Goal: Task Accomplishment & Management: Use online tool/utility

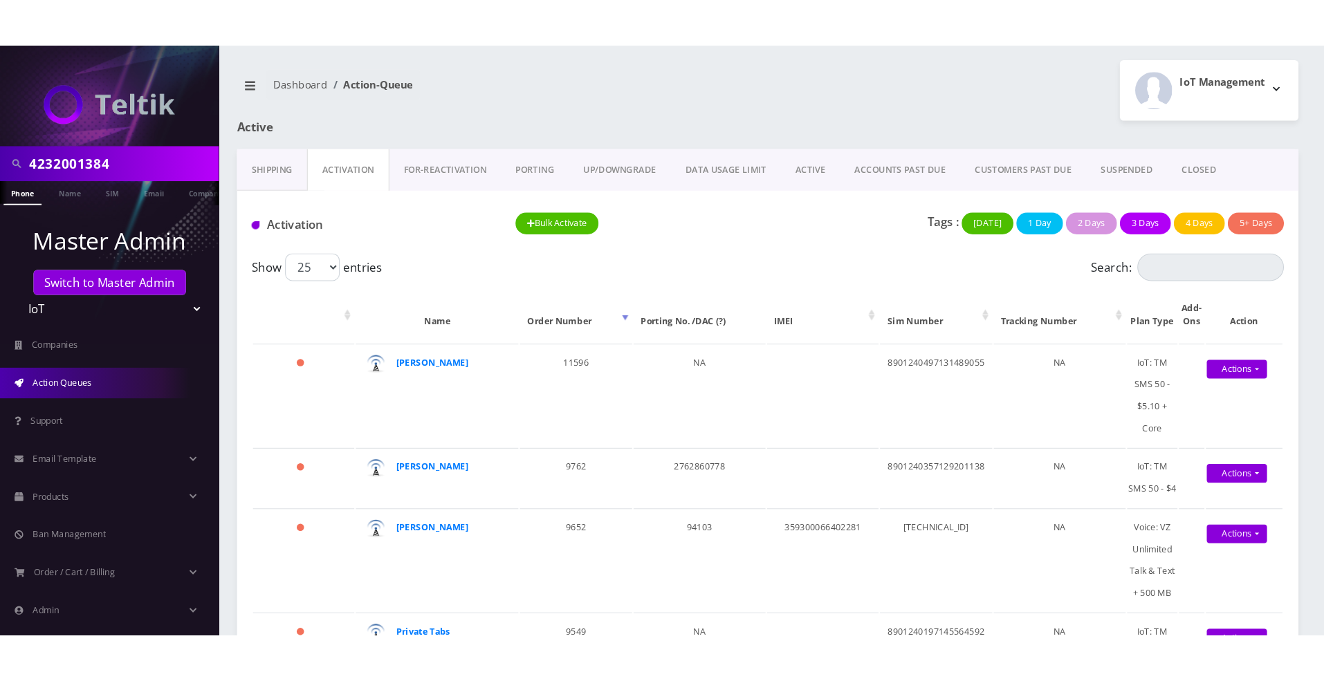
scroll to position [0, 7]
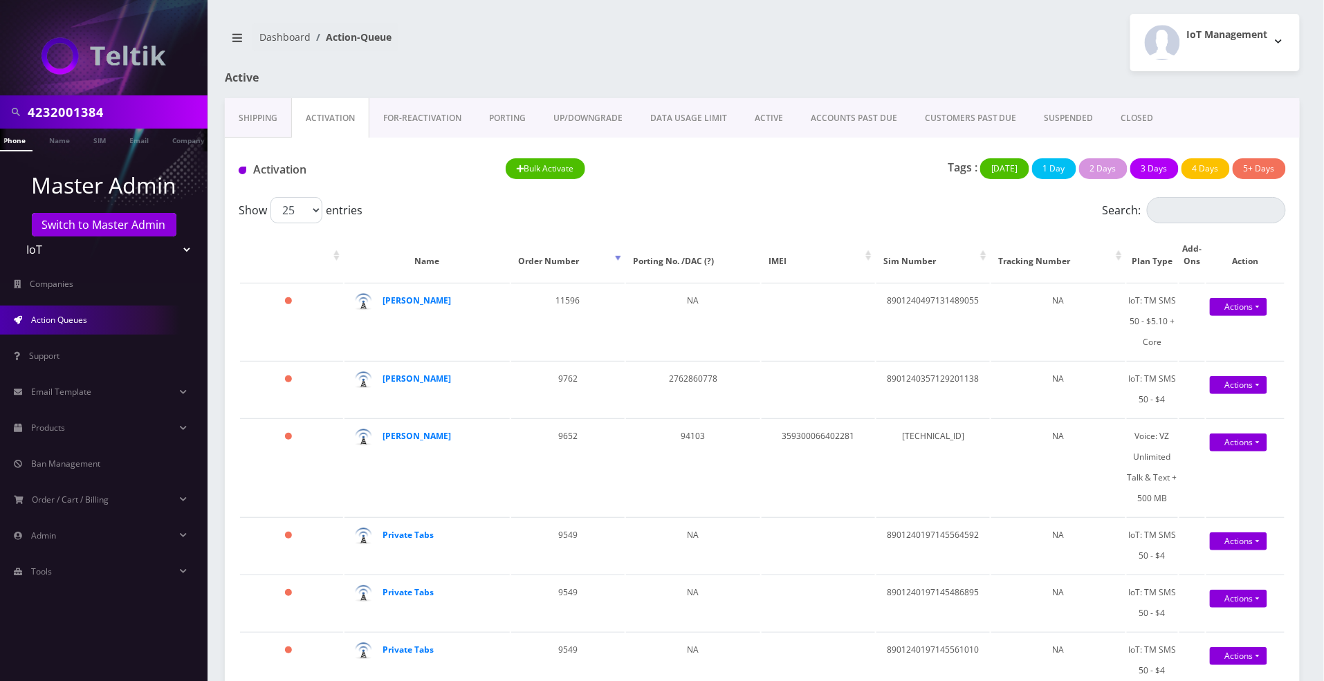
click at [48, 326] on link "Action Queues" at bounding box center [103, 320] width 207 height 29
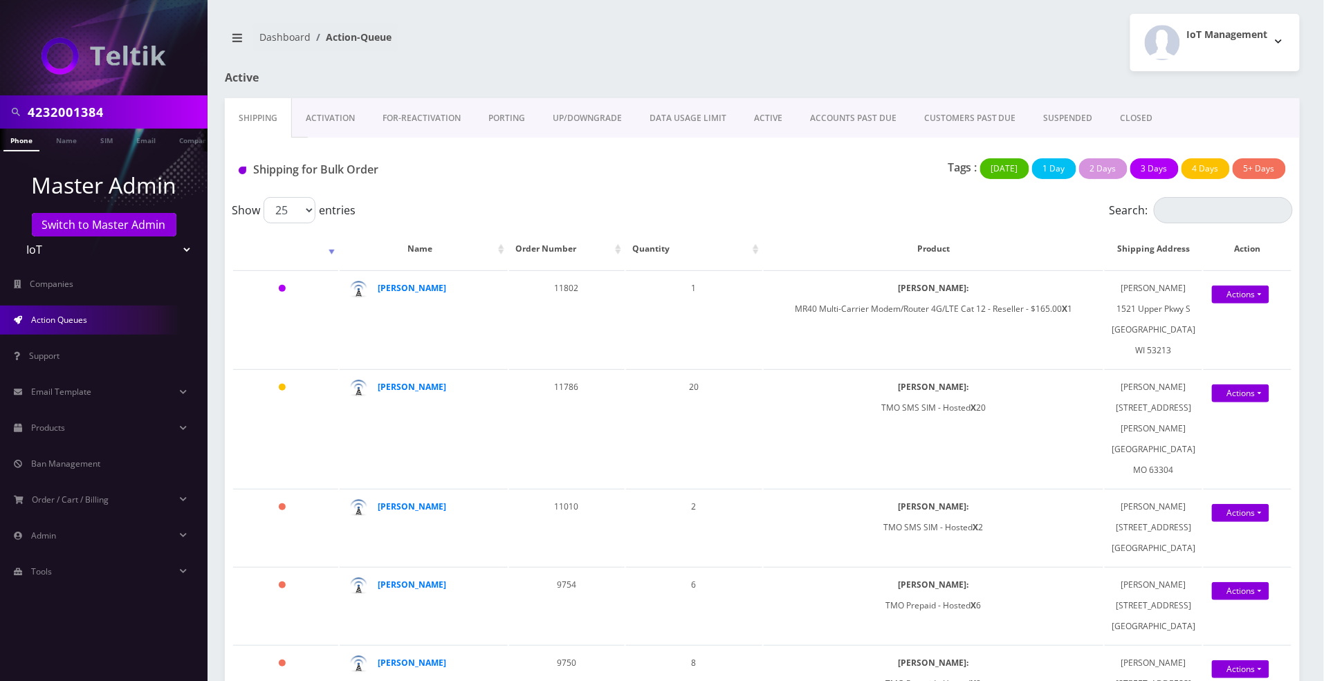
click at [324, 119] on link "Activation" at bounding box center [330, 118] width 77 height 40
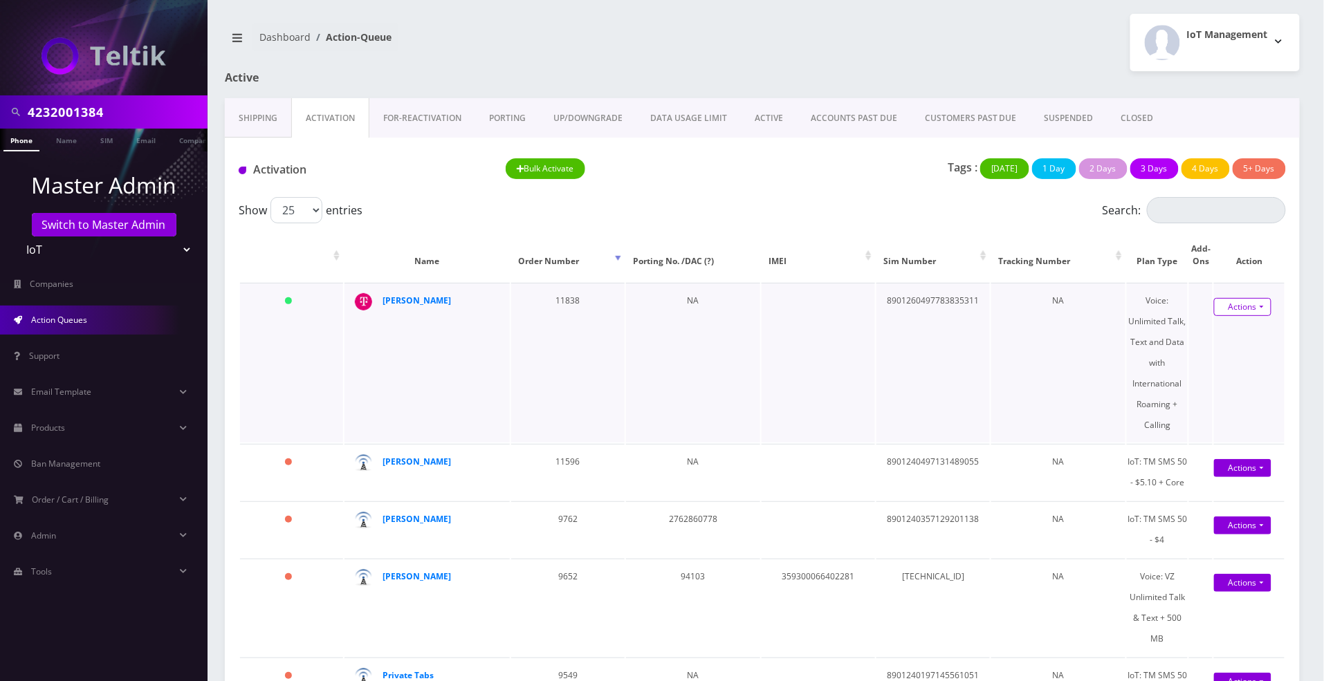
click at [1228, 308] on link "Actions" at bounding box center [1242, 307] width 57 height 18
click at [1213, 330] on link "Activate" at bounding box center [1240, 332] width 111 height 21
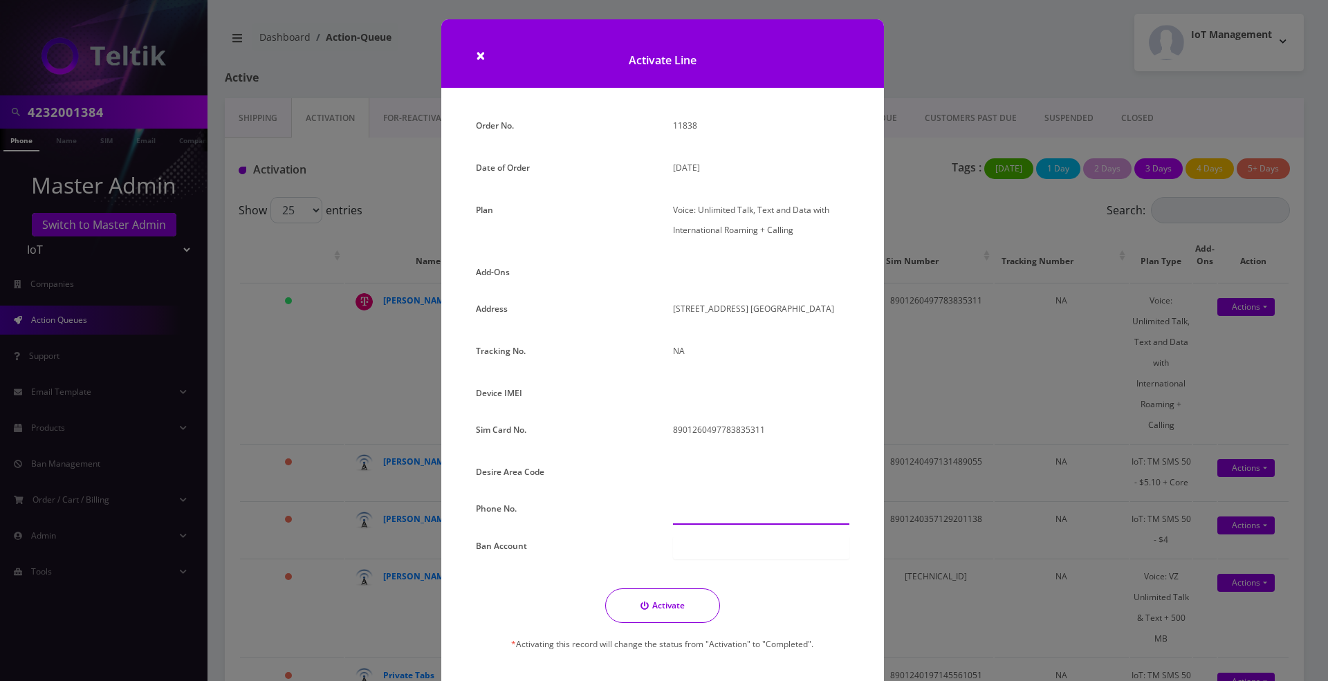
click at [697, 515] on input "text" at bounding box center [761, 512] width 176 height 26
paste input "423-200-1384"
type input "423-200-1384"
click at [732, 394] on div at bounding box center [761, 396] width 197 height 26
click at [678, 391] on div at bounding box center [761, 396] width 197 height 26
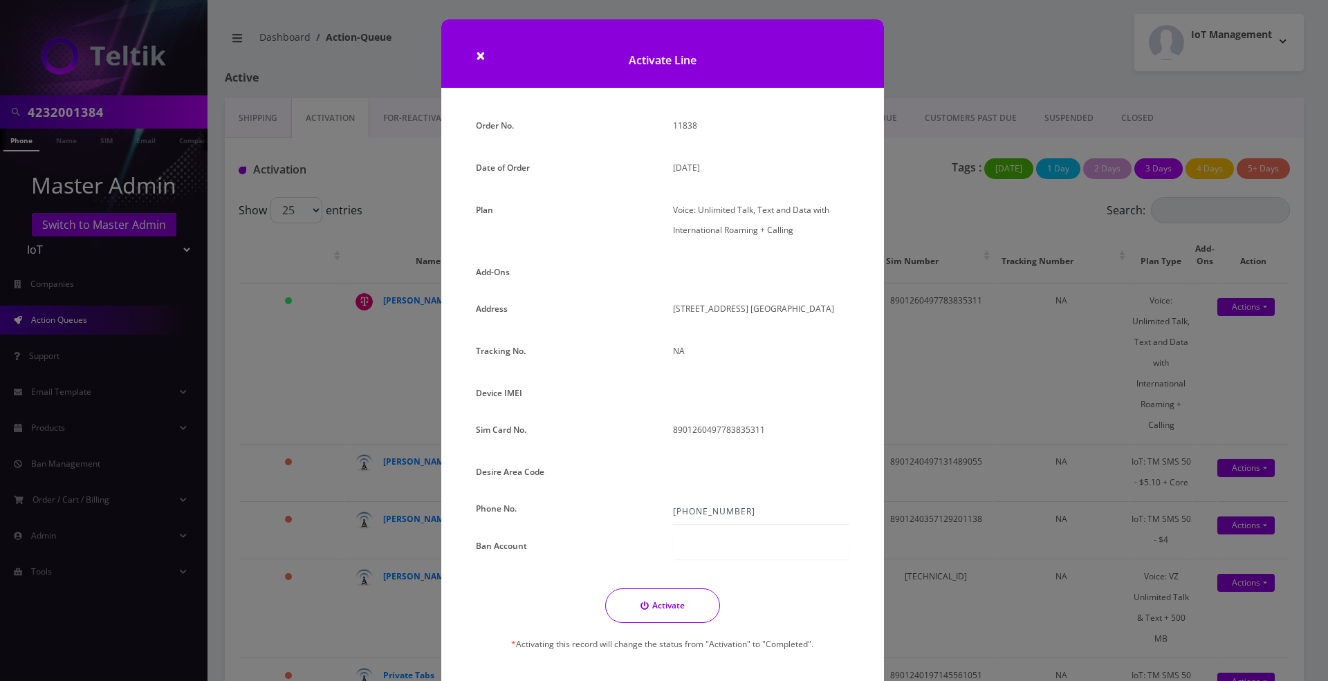
click at [637, 612] on button "Activate" at bounding box center [662, 606] width 115 height 35
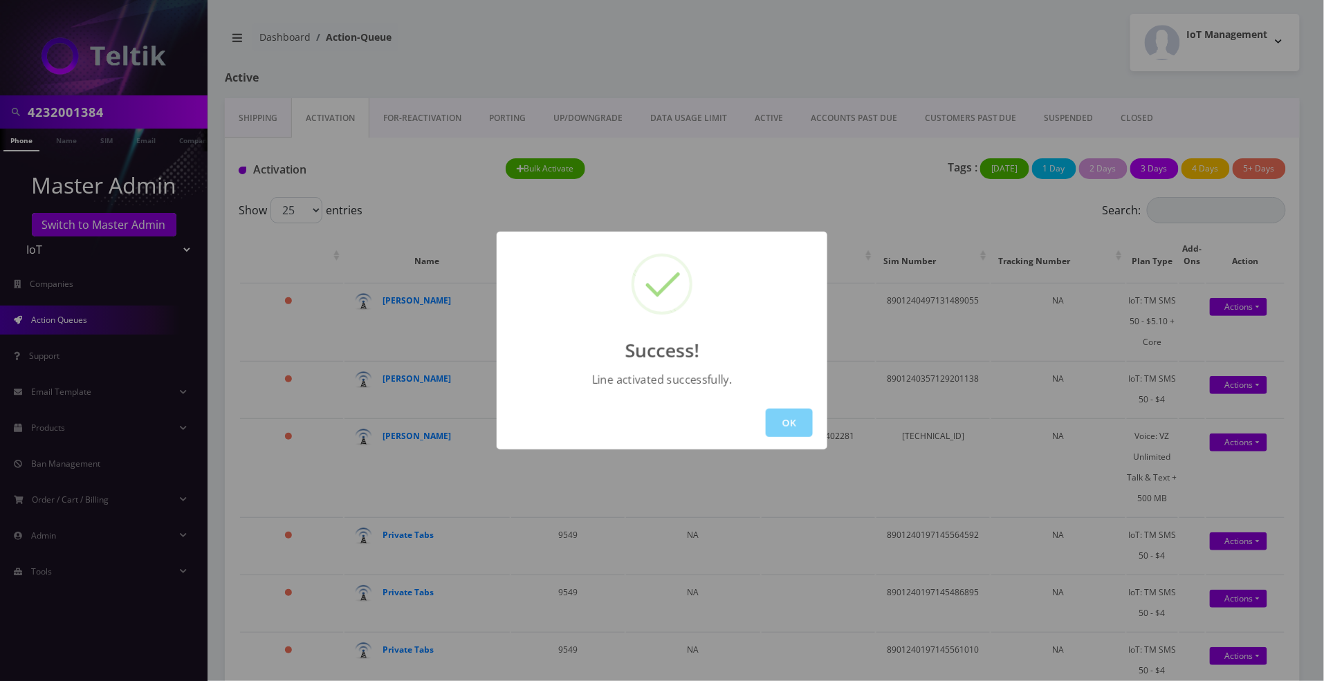
click at [128, 115] on div "Success! Line activated successfully. OK" at bounding box center [662, 340] width 1324 height 681
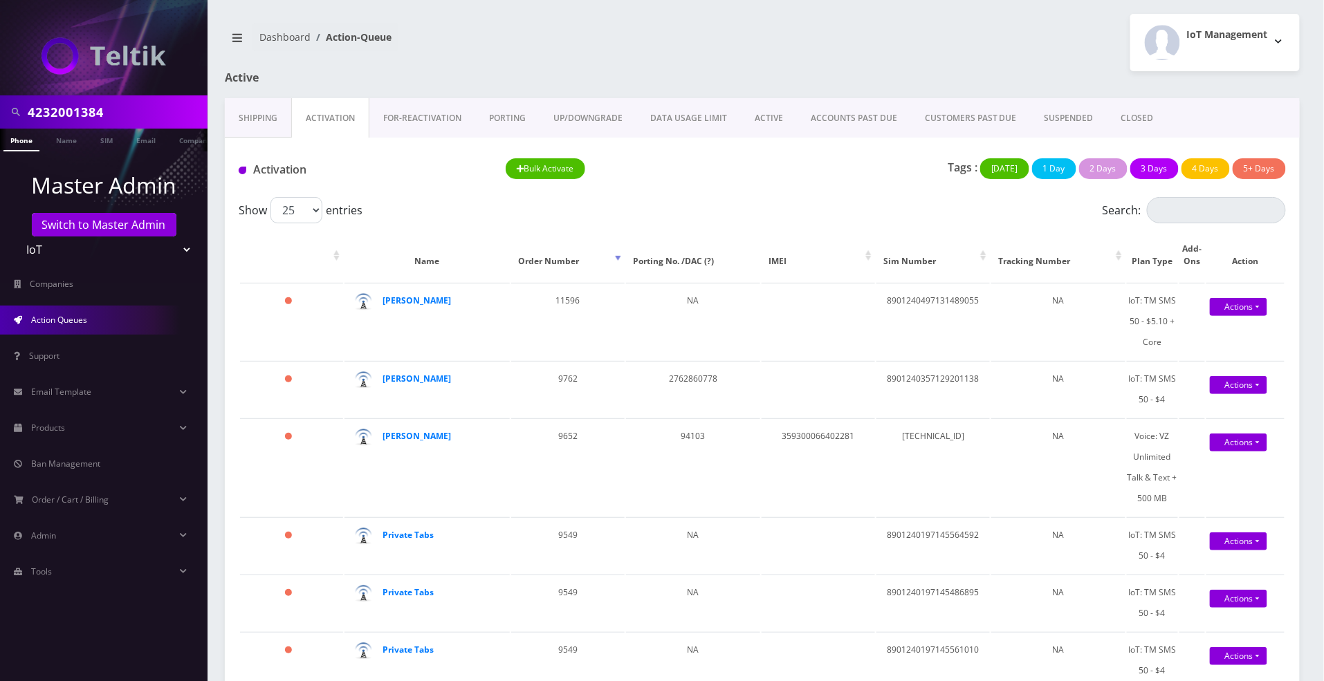
click at [14, 144] on link "Phone" at bounding box center [21, 140] width 36 height 23
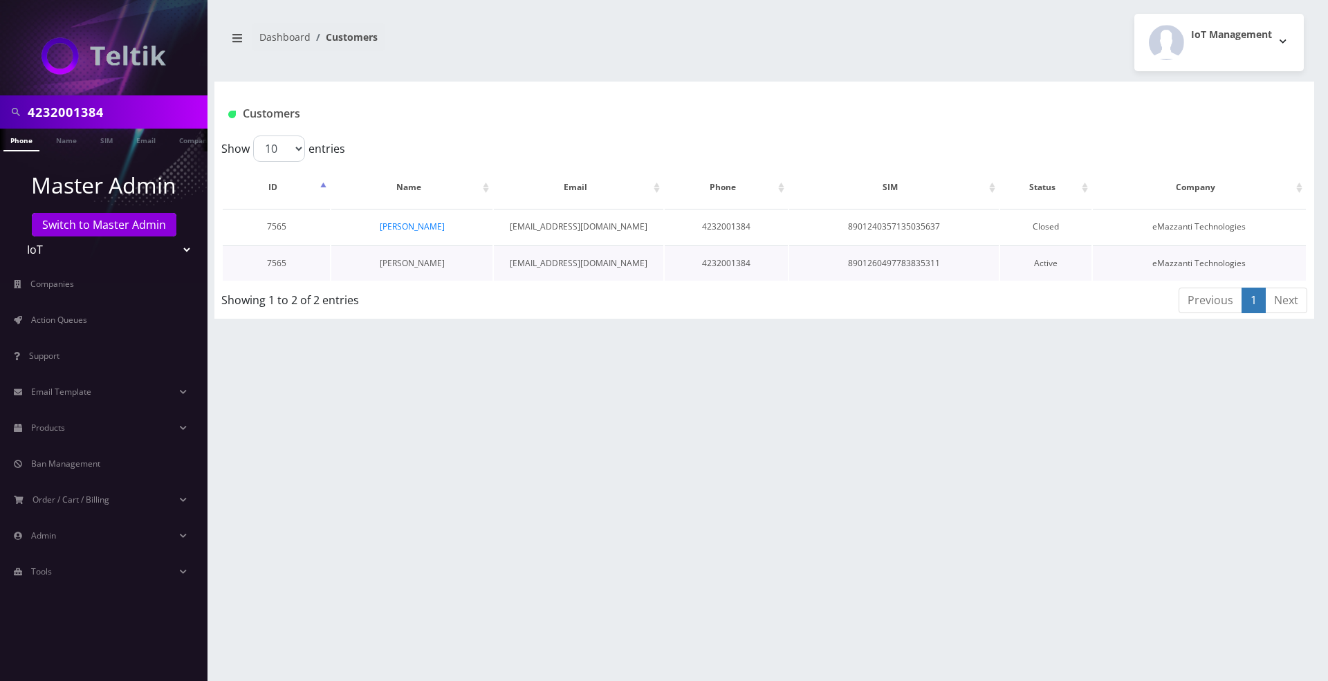
click at [418, 264] on link "Nirvan Ramoutar" at bounding box center [412, 263] width 65 height 12
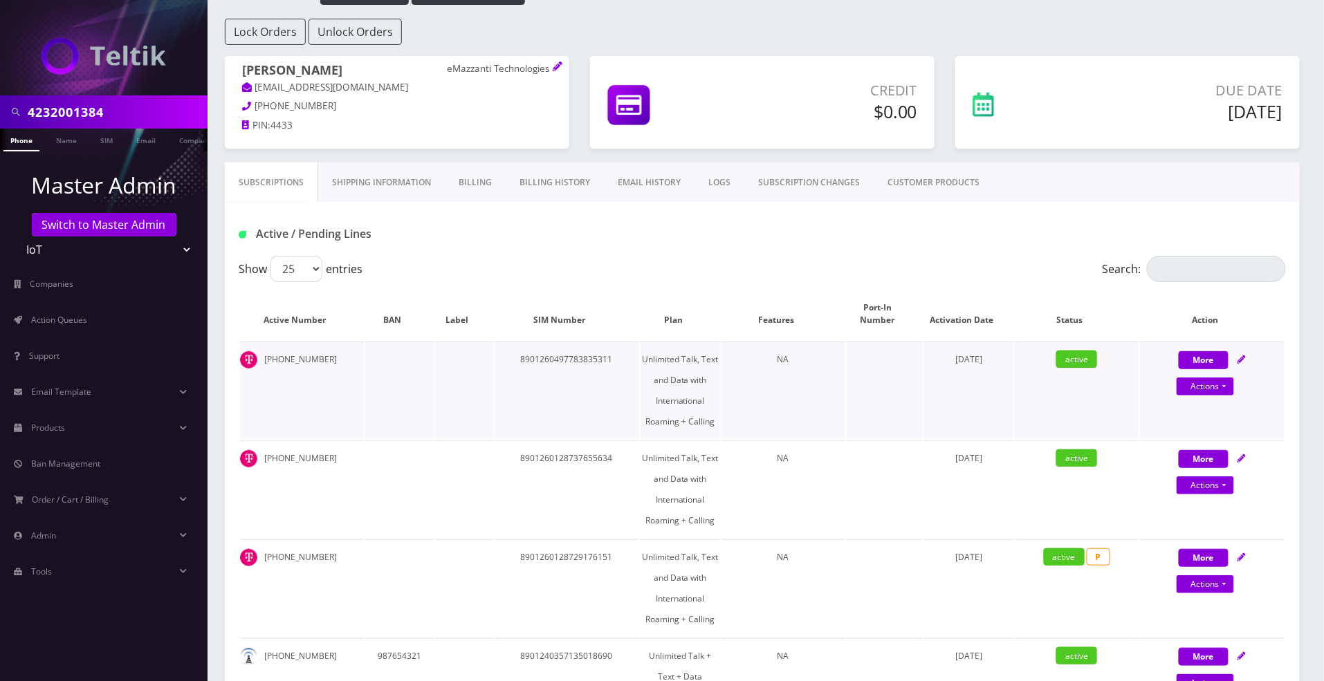
scroll to position [92, 0]
click at [1243, 361] on icon at bounding box center [1241, 360] width 8 height 8
select select "TMO eSim - $10"
select select "528"
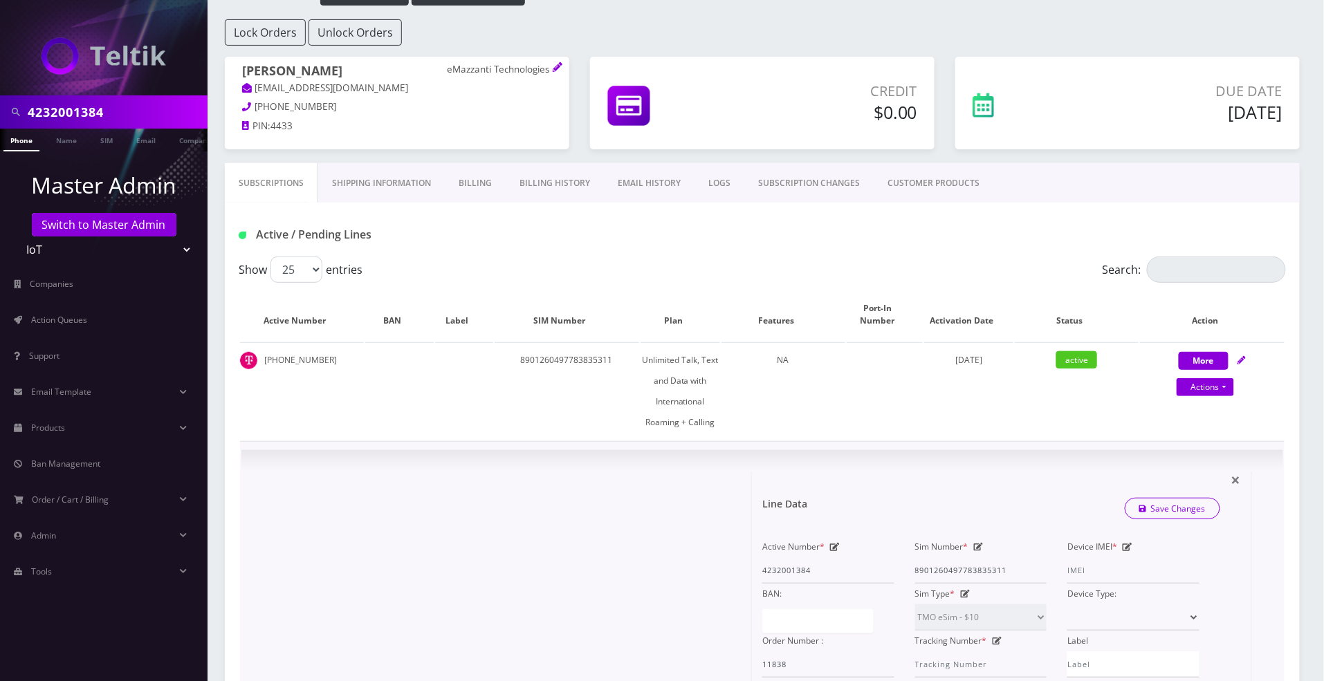
scroll to position [184, 0]
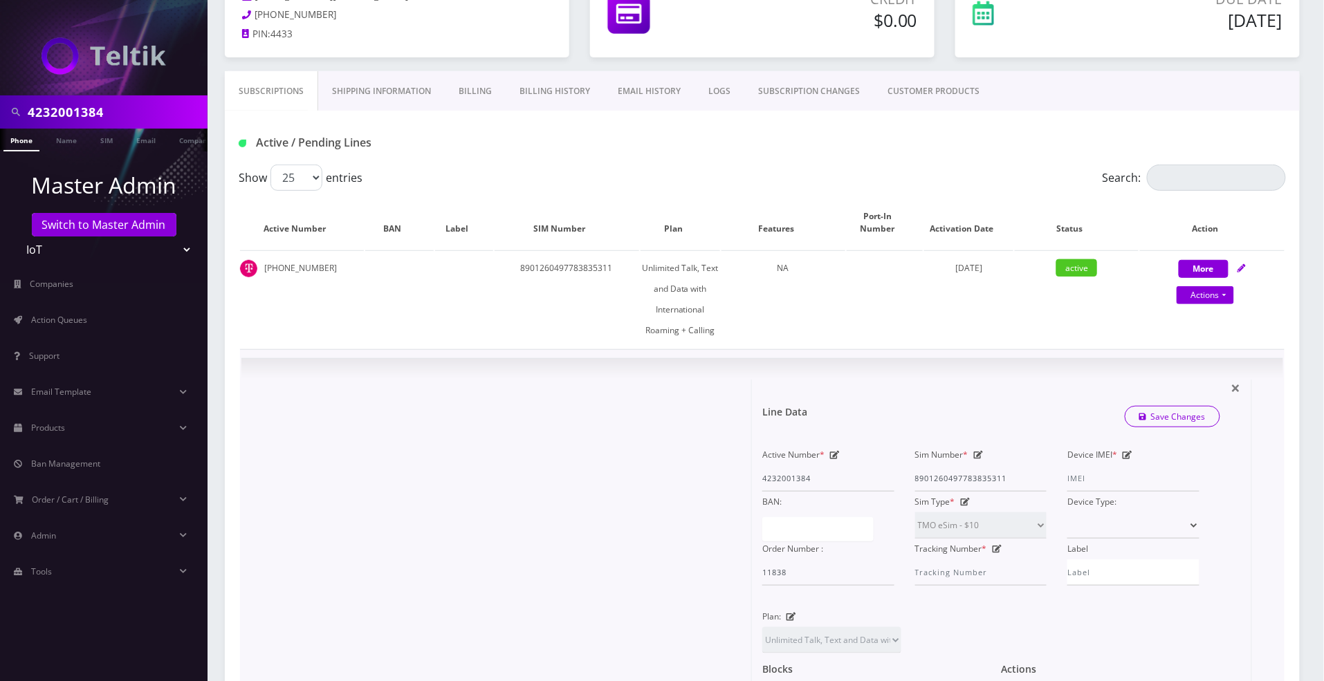
click at [1124, 454] on icon at bounding box center [1128, 455] width 10 height 8
click at [1090, 474] on input "Device IMEI *" at bounding box center [1133, 478] width 132 height 26
paste input "358879686847778"
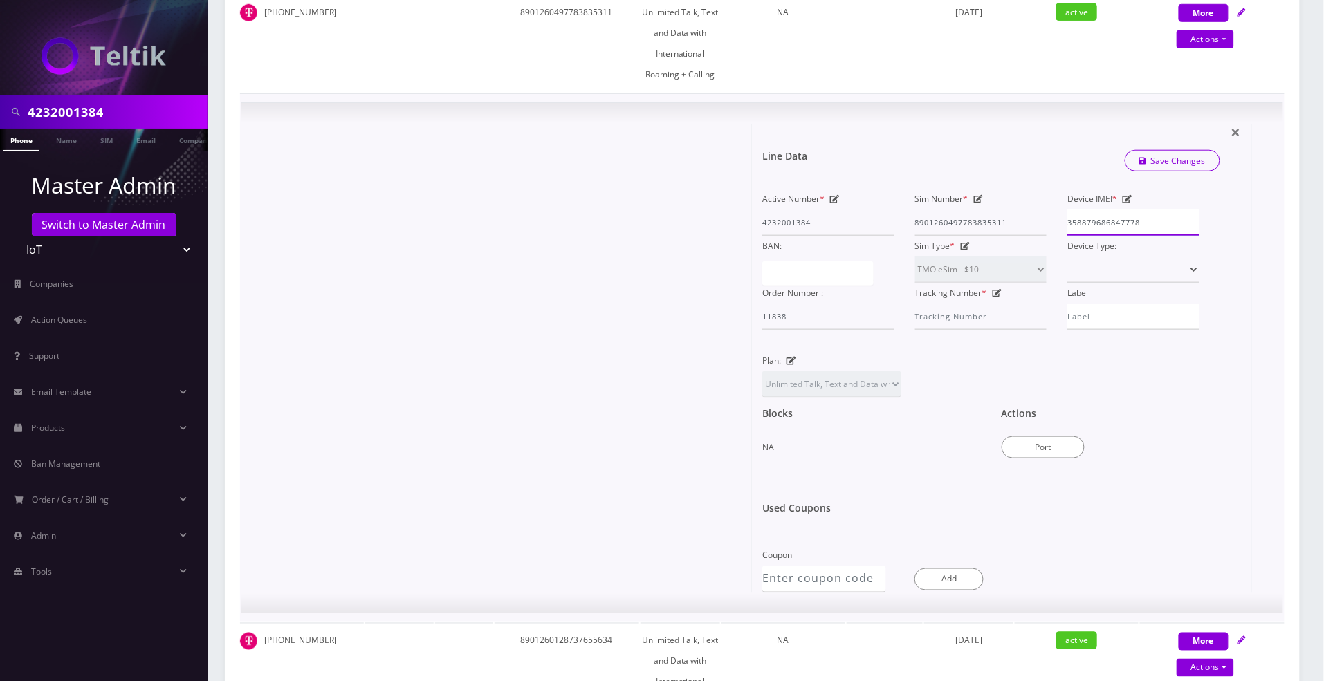
scroll to position [277, 0]
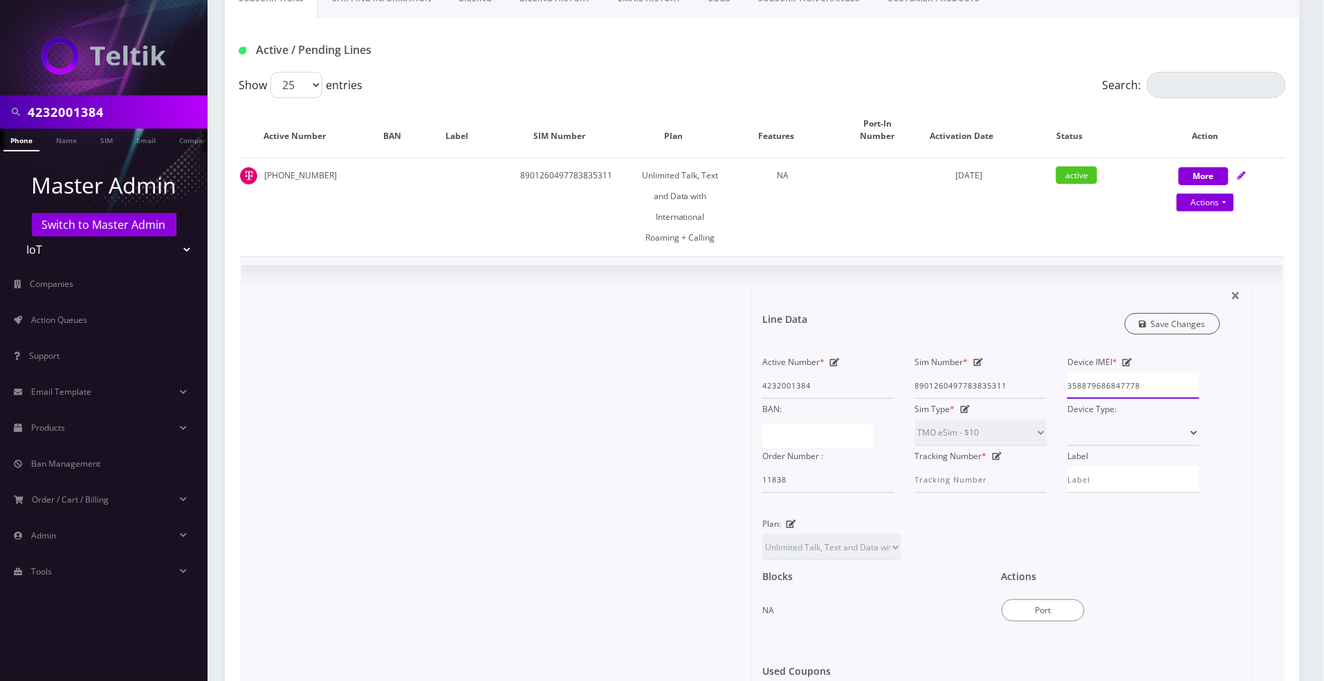
type input "358879686847778"
click at [1193, 328] on link "Save Changes" at bounding box center [1173, 323] width 96 height 21
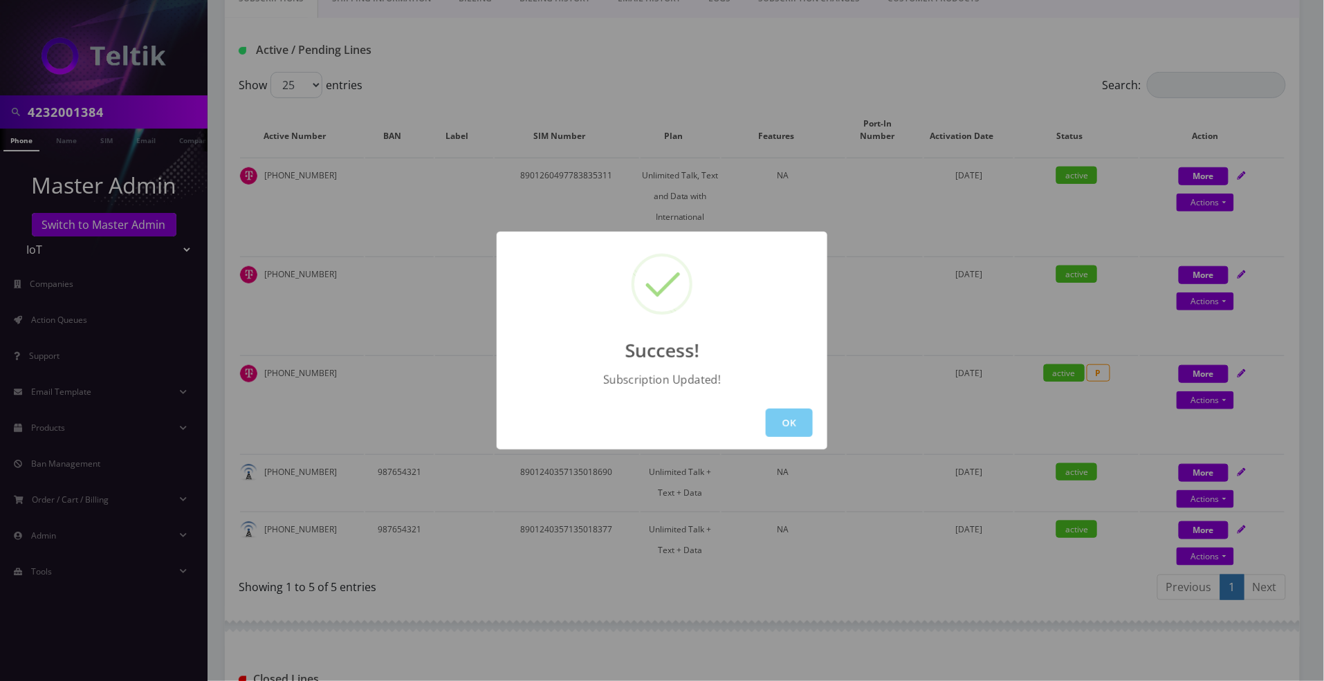
click at [777, 421] on button "OK" at bounding box center [789, 423] width 47 height 28
